Goal: Task Accomplishment & Management: Use online tool/utility

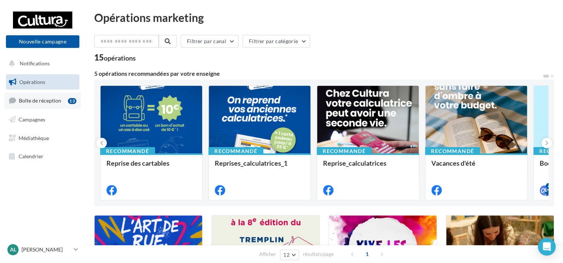
click at [34, 100] on span "Boîte de réception" at bounding box center [40, 100] width 42 height 6
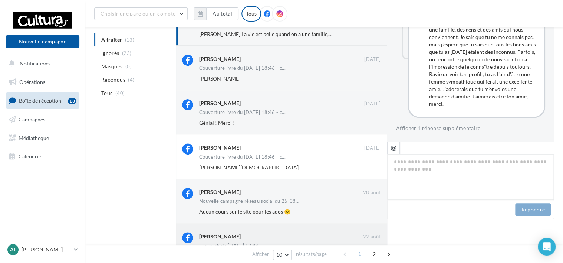
scroll to position [111, 0]
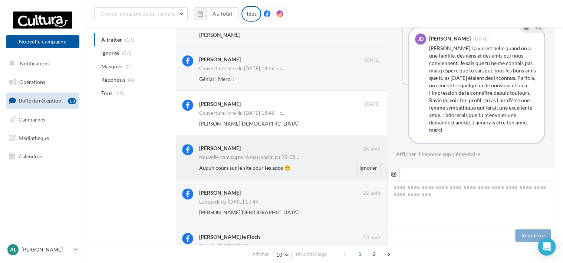
click at [309, 169] on div "Aucun cours sur le site pour les ados 🙁" at bounding box center [265, 167] width 133 height 7
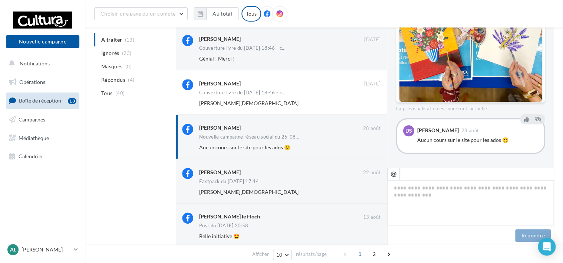
scroll to position [148, 0]
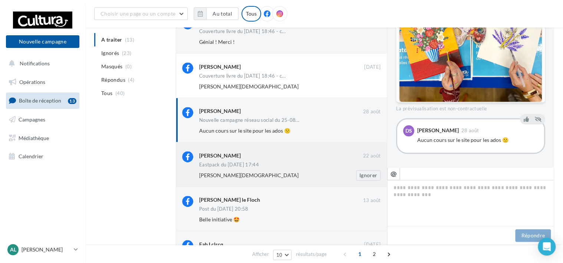
click at [263, 178] on div "Marine Evangelista" at bounding box center [265, 174] width 133 height 7
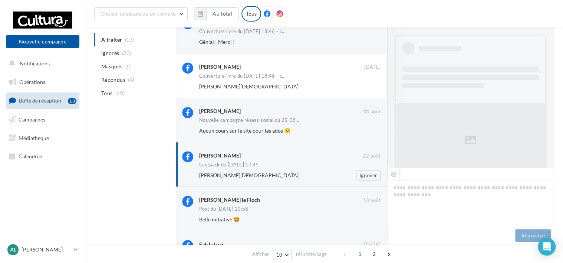
click at [275, 171] on div "Marine Evangelista Ignorer" at bounding box center [292, 175] width 187 height 10
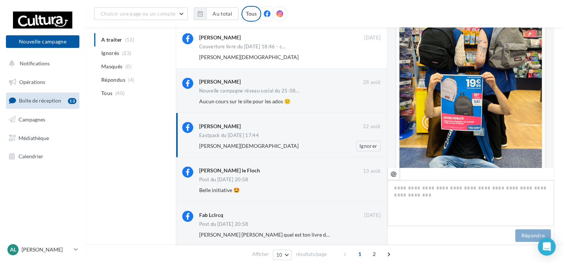
scroll to position [223, 0]
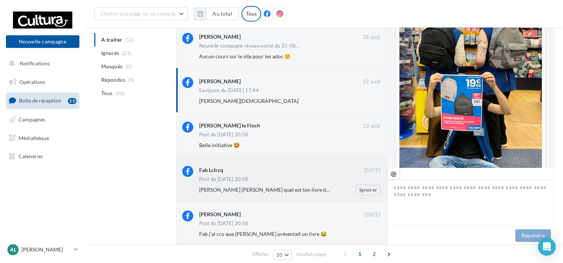
click at [288, 180] on div "Post du 12-08-2025 20:58" at bounding box center [289, 180] width 181 height 6
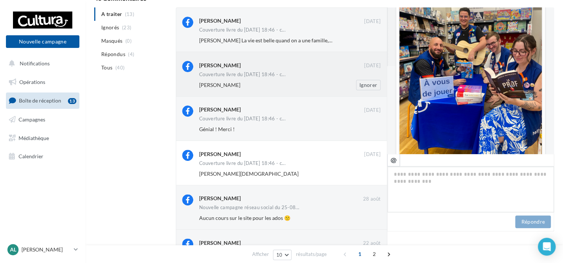
scroll to position [0, 0]
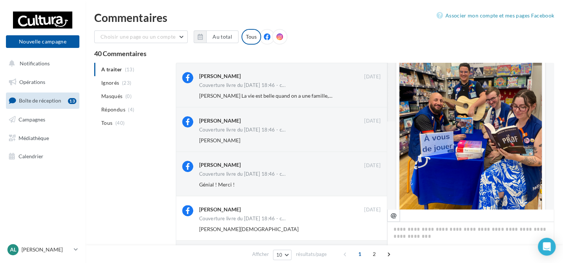
click at [128, 70] on ul "A traiter (13) Ignorés (23) Masqués (0) Répondus (4) Tous (40)" at bounding box center [133, 96] width 79 height 67
click at [114, 66] on ul "A traiter (13) Ignorés (23) Masqués (0) Répondus (4) Tous (40)" at bounding box center [133, 96] width 79 height 67
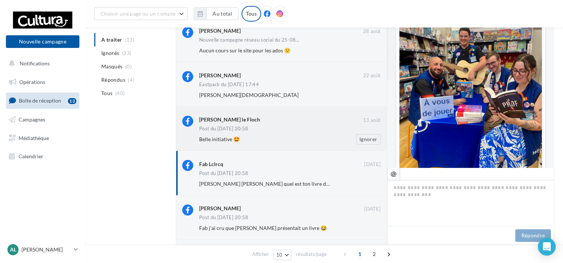
scroll to position [302, 0]
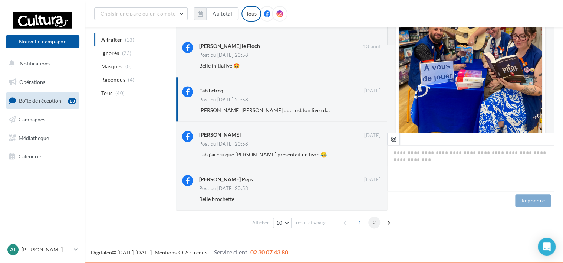
click at [372, 225] on span "2" at bounding box center [374, 222] width 12 height 12
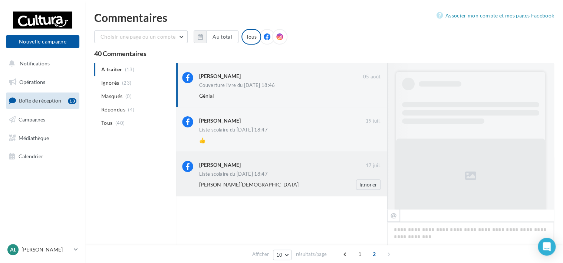
scroll to position [135, 0]
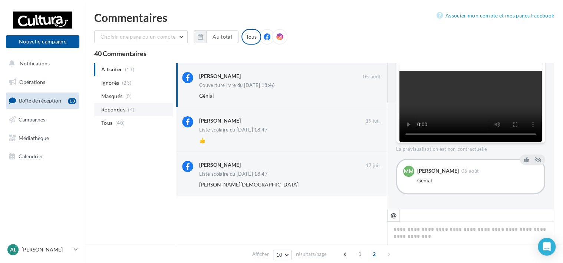
click at [109, 108] on span "Répondus" at bounding box center [113, 109] width 24 height 7
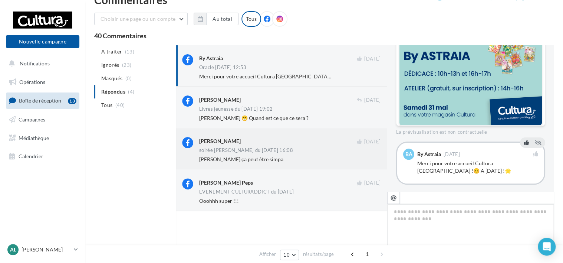
scroll to position [0, 0]
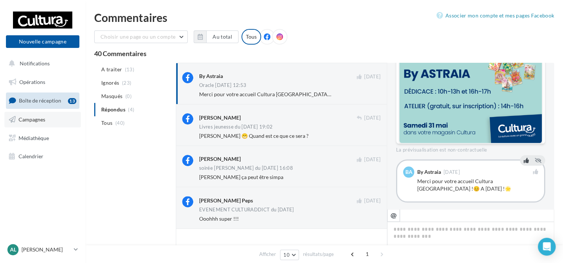
click at [29, 118] on span "Campagnes" at bounding box center [32, 119] width 27 height 6
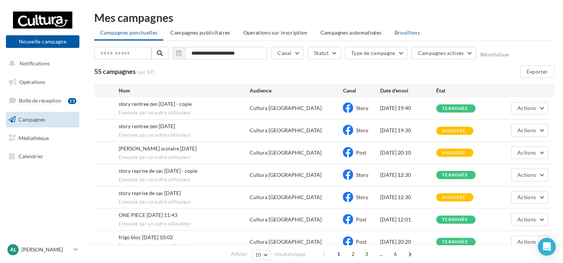
click at [403, 33] on span "Brouillons" at bounding box center [407, 32] width 26 height 6
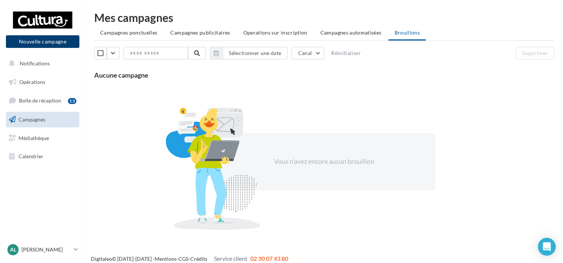
click at [57, 42] on button "Nouvelle campagne" at bounding box center [42, 41] width 73 height 13
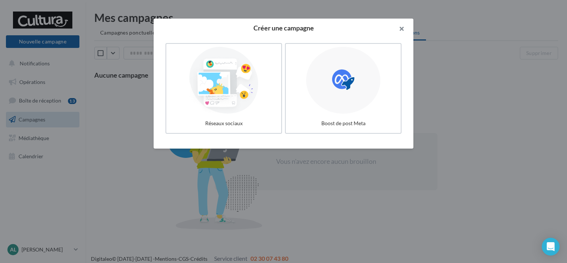
click at [400, 29] on button "button" at bounding box center [398, 30] width 30 height 22
